Goal: Transaction & Acquisition: Download file/media

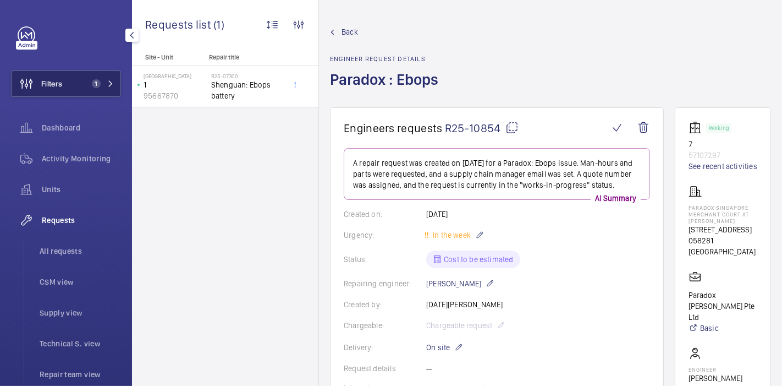
click at [81, 88] on button "Filters 1" at bounding box center [66, 83] width 110 height 26
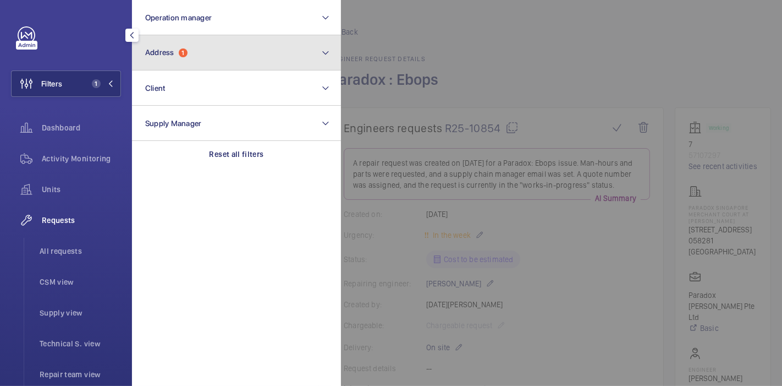
click at [168, 51] on span "Address" at bounding box center [159, 52] width 29 height 9
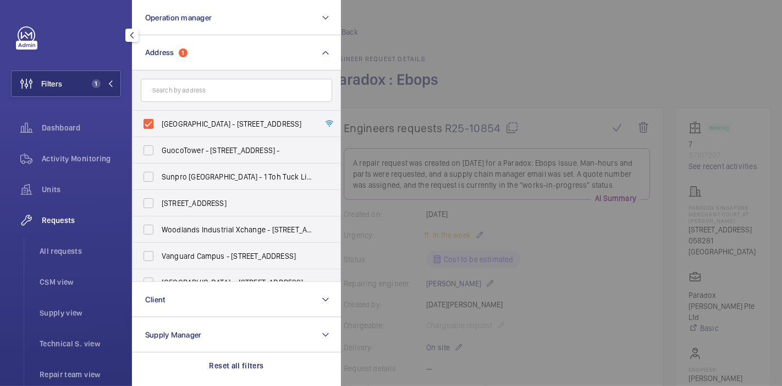
click at [147, 122] on label "[GEOGRAPHIC_DATA] - [STREET_ADDRESS]" at bounding box center [228, 124] width 191 height 26
click at [147, 122] on input "[GEOGRAPHIC_DATA] - [STREET_ADDRESS]" at bounding box center [149, 124] width 22 height 22
checkbox input "false"
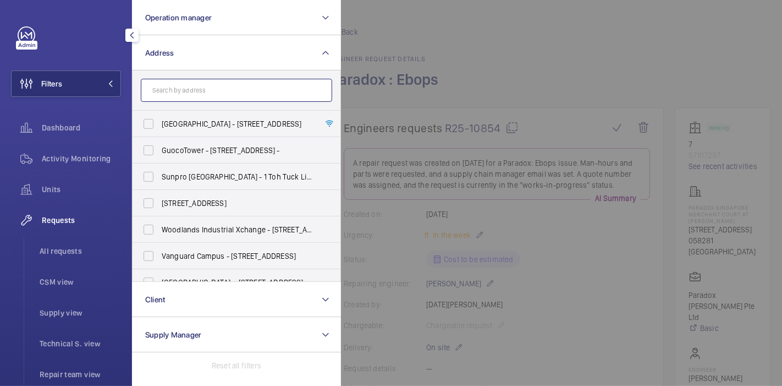
click at [189, 89] on input "text" at bounding box center [236, 90] width 191 height 23
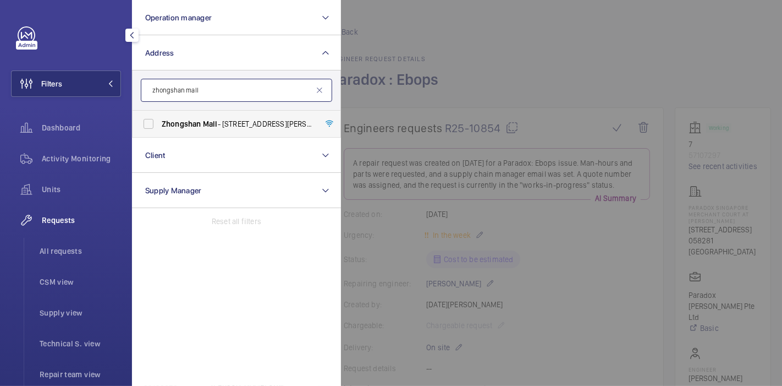
type input "zhongshan mall"
click at [213, 129] on span "Zhongshan Mall - [STREET_ADDRESS][PERSON_NAME] -" at bounding box center [237, 123] width 151 height 11
click at [160, 129] on input "Zhongshan Mall - [STREET_ADDRESS][PERSON_NAME] -" at bounding box center [149, 124] width 22 height 22
checkbox input "true"
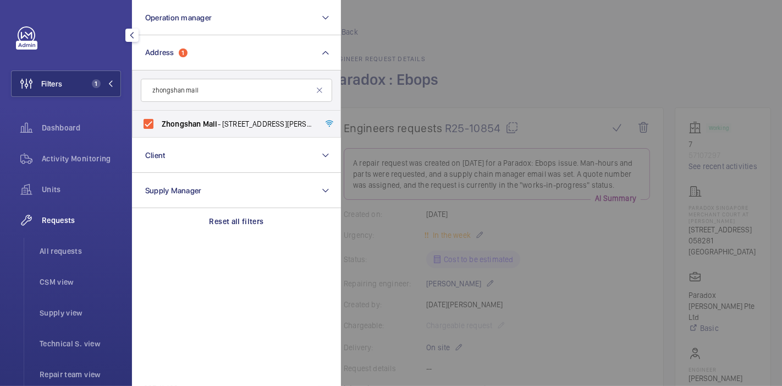
click at [468, 79] on div at bounding box center [732, 193] width 782 height 386
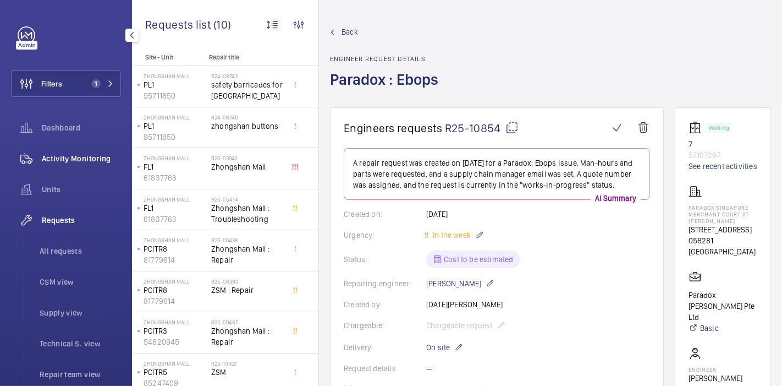
click at [88, 160] on span "Activity Monitoring" at bounding box center [81, 158] width 79 height 11
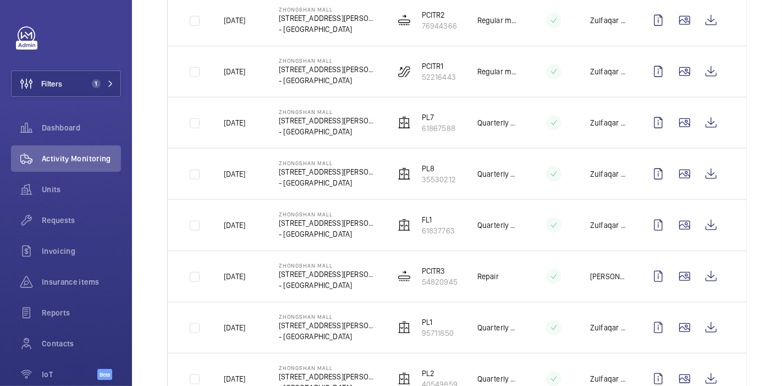
scroll to position [814, 0]
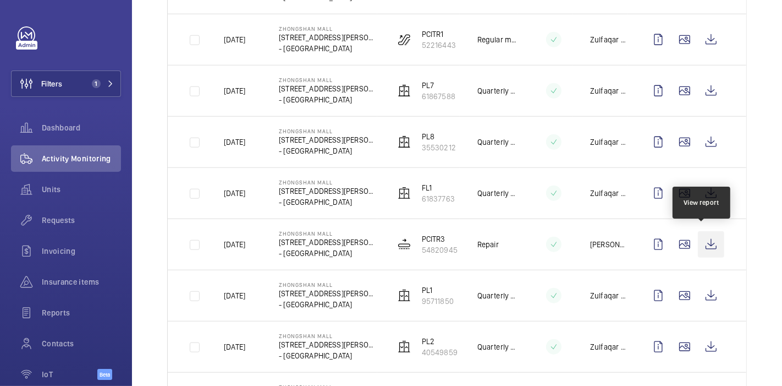
click at [700, 243] on wm-front-icon-button at bounding box center [711, 244] width 26 height 26
